Goal: Navigation & Orientation: Find specific page/section

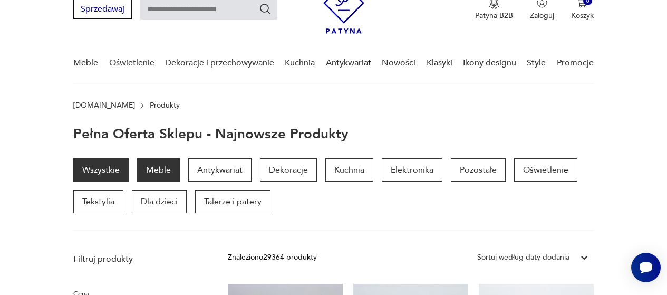
click at [170, 169] on p "Meble" at bounding box center [158, 169] width 43 height 23
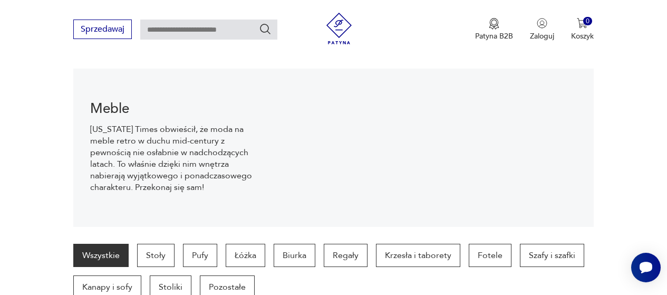
scroll to position [316, 0]
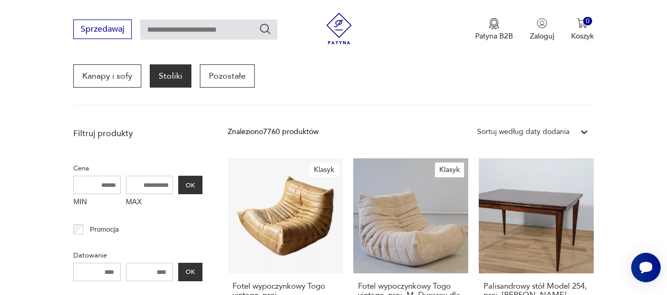
click at [177, 76] on p "Stoliki" at bounding box center [171, 75] width 42 height 23
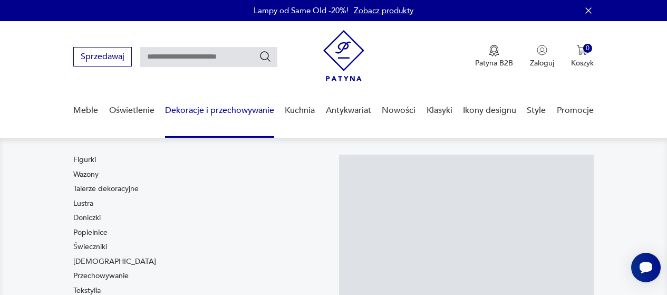
click at [203, 114] on link "Dekoracje i przechowywanie" at bounding box center [219, 110] width 109 height 41
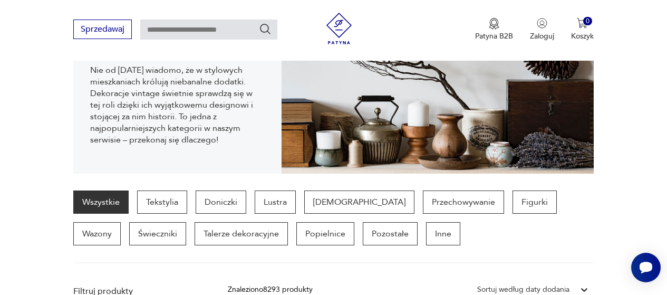
scroll to position [158, 0]
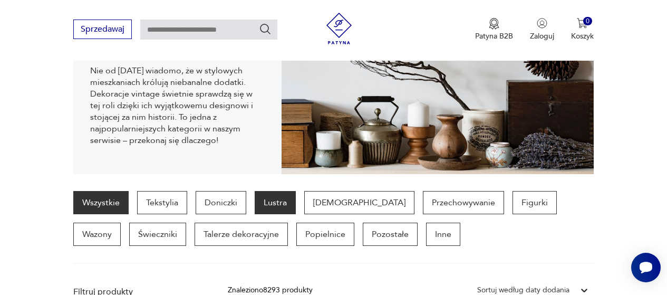
click at [282, 198] on p "Lustra" at bounding box center [275, 202] width 41 height 23
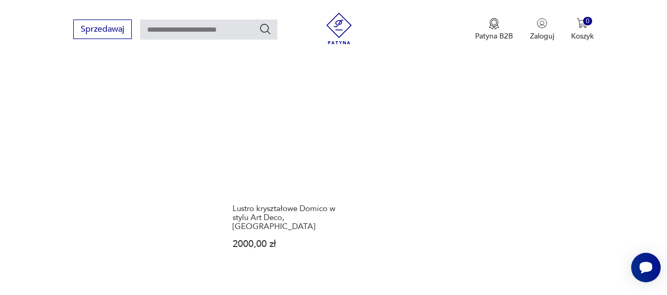
scroll to position [1441, 0]
